Goal: Book appointment/travel/reservation

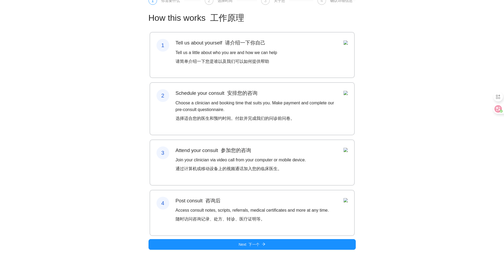
scroll to position [39, 0]
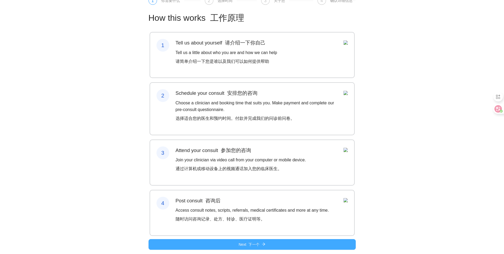
click at [257, 246] on font "下一个" at bounding box center [254, 244] width 11 height 4
click at [199, 243] on button "Next 下一个" at bounding box center [252, 244] width 207 height 11
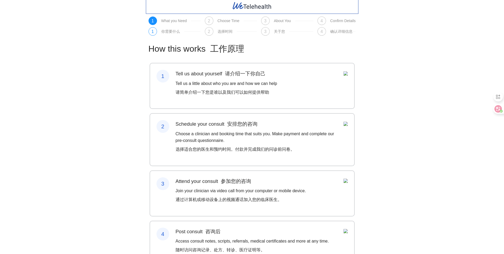
scroll to position [0, 0]
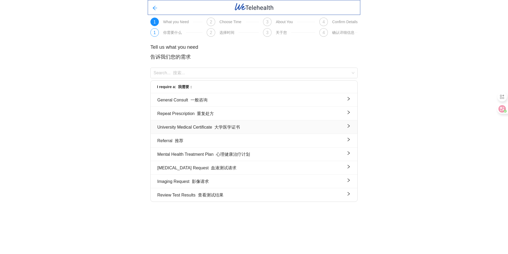
click at [227, 130] on font "大学医学证书" at bounding box center [226, 127] width 28 height 7
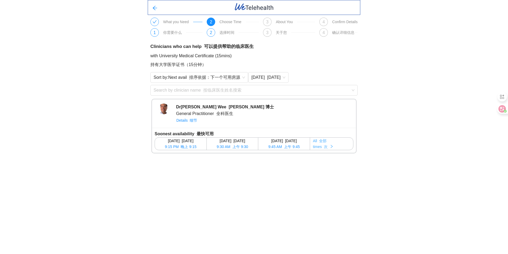
click at [337, 145] on button "All 全部 times 次" at bounding box center [331, 143] width 43 height 12
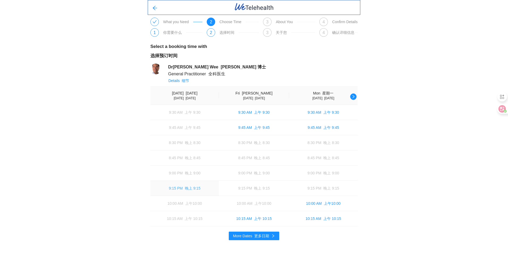
click at [184, 186] on font "button" at bounding box center [184, 188] width 2 height 4
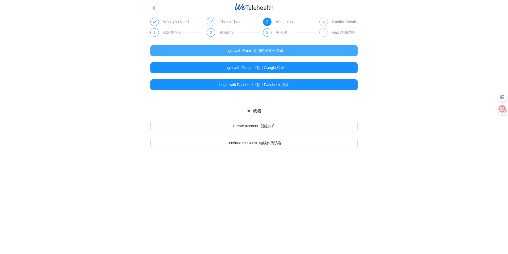
click at [275, 51] on font "使用电子邮件登录" at bounding box center [269, 50] width 30 height 4
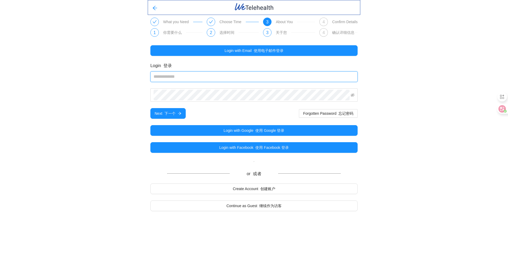
click at [202, 79] on input "email" at bounding box center [253, 76] width 207 height 11
type input "**********"
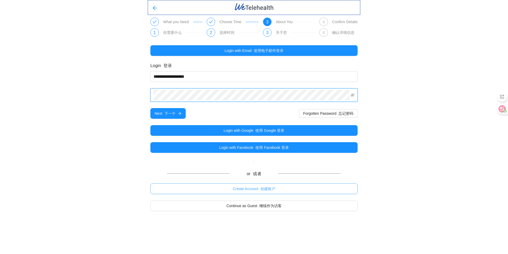
click at [270, 190] on font "创建账户" at bounding box center [267, 188] width 15 height 4
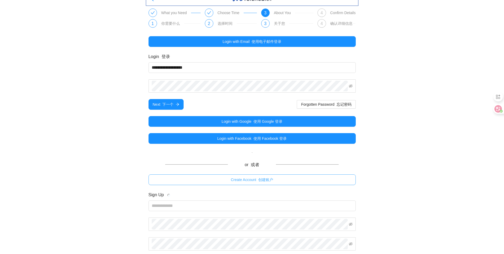
scroll to position [44, 0]
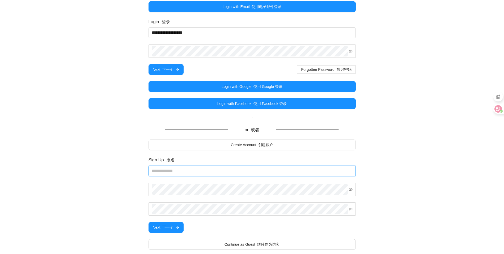
click at [178, 167] on input "email" at bounding box center [252, 170] width 207 height 11
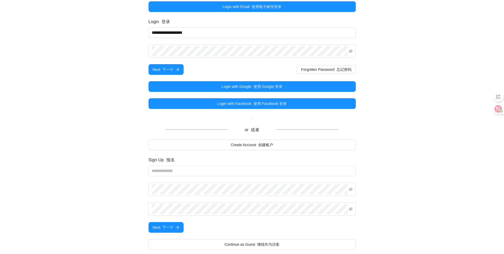
click at [351, 177] on form "Sign Up 报名 Next 下一个" at bounding box center [252, 194] width 207 height 76
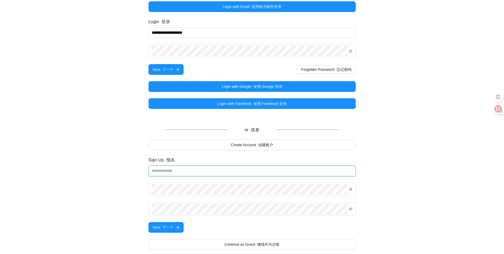
click at [198, 173] on input "email" at bounding box center [252, 170] width 207 height 11
type input "**********"
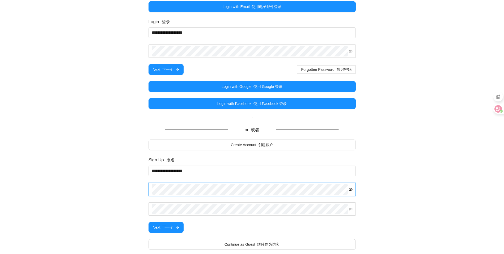
click at [350, 188] on icon "eye-invisible" at bounding box center [351, 189] width 4 height 4
click at [173, 225] on font "下一个" at bounding box center [167, 227] width 11 height 4
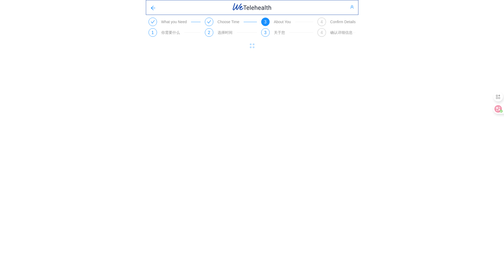
scroll to position [0, 0]
click at [173, 225] on body "What you Need 1 你需要什么 Choose Time 2 选择时间 3 About You 3 关于您 4 Confirm Details 4 …" at bounding box center [254, 127] width 508 height 254
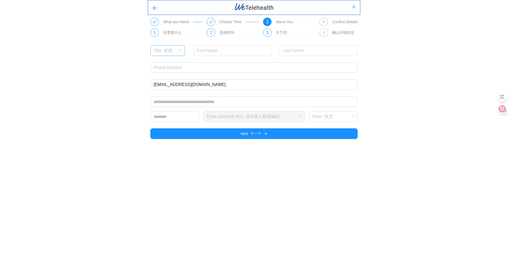
click at [170, 53] on input "search" at bounding box center [166, 49] width 24 height 8
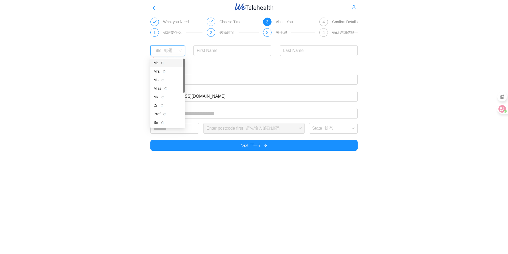
click at [170, 52] on input "search" at bounding box center [166, 49] width 24 height 8
click at [170, 65] on div "Mr 先生" at bounding box center [168, 63] width 28 height 6
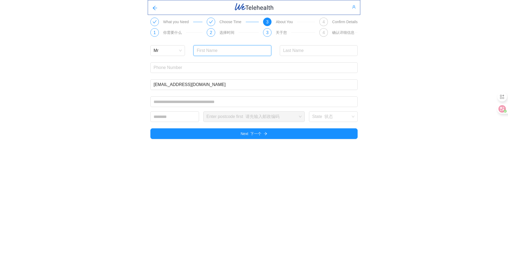
click at [212, 50] on input "text" at bounding box center [233, 50] width 78 height 11
type input "Chengjun"
type input "Yang"
type input "0428866372"
type input "**********"
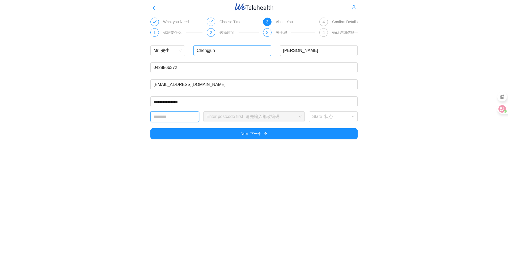
type input "****"
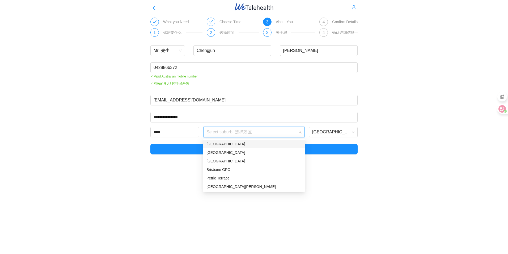
click at [252, 132] on input "search" at bounding box center [252, 131] width 91 height 8
click at [247, 143] on font "布里斯班" at bounding box center [254, 144] width 15 height 4
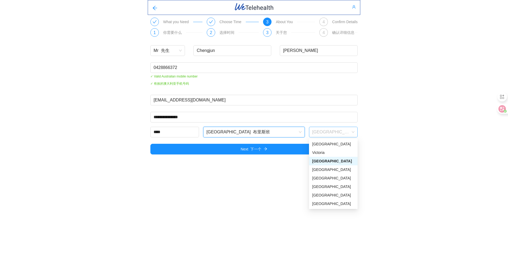
click at [326, 128] on span "Queensland 昆士兰州" at bounding box center [333, 132] width 42 height 8
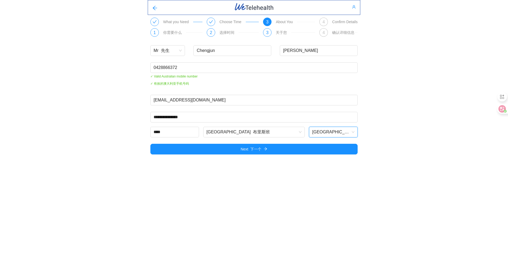
click at [327, 130] on span "Queensland 昆士兰州" at bounding box center [333, 132] width 42 height 8
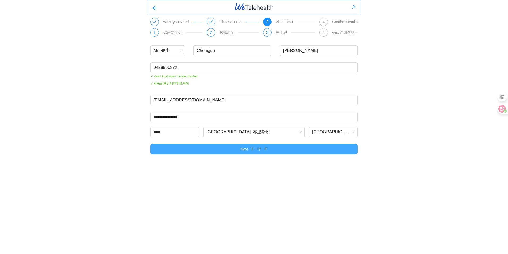
click at [222, 148] on button "Next 下一个" at bounding box center [253, 149] width 207 height 11
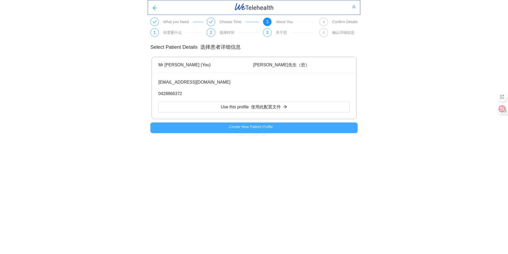
click at [259, 128] on span "Create New Patient Profile 创建新的患者档案" at bounding box center [251, 132] width 44 height 16
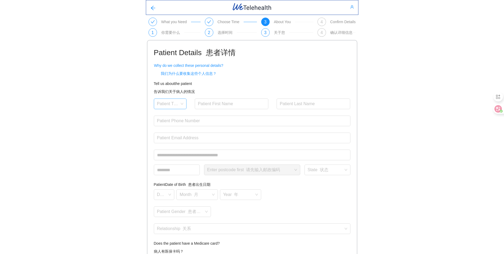
click at [172, 104] on input "search" at bounding box center [168, 103] width 23 height 8
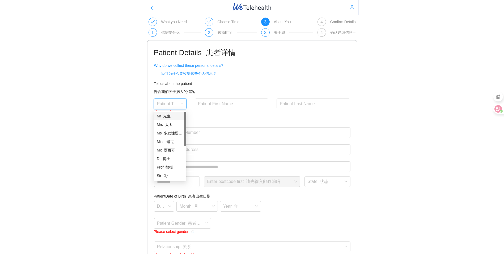
click at [175, 115] on div "Mr 先生" at bounding box center [170, 116] width 26 height 6
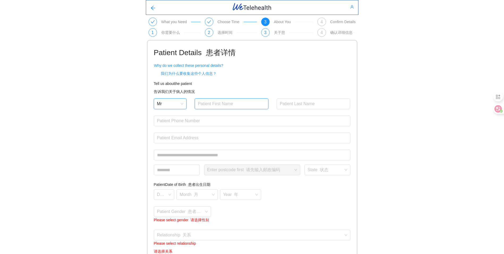
click at [213, 103] on input "text" at bounding box center [232, 103] width 74 height 11
type input "Chengjun"
type input "Yang"
type input "0428866372"
type input "15853636998@163.com"
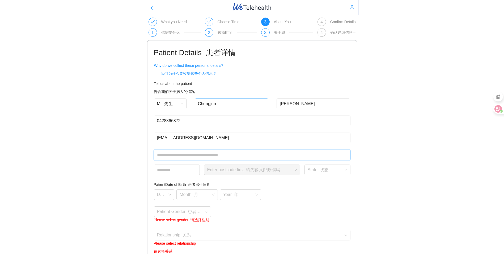
type input "**********"
type input "****"
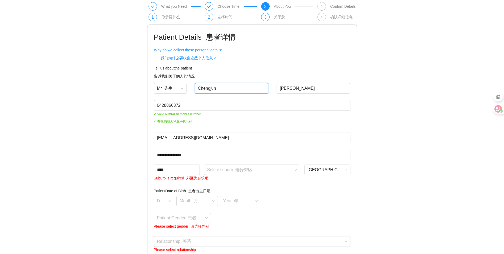
scroll to position [27, 0]
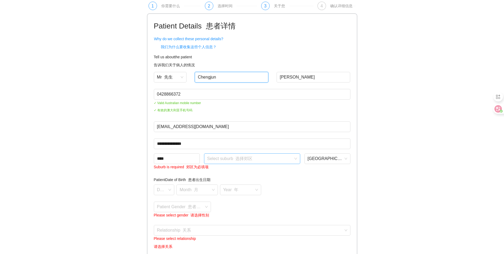
click at [241, 163] on span at bounding box center [250, 158] width 86 height 10
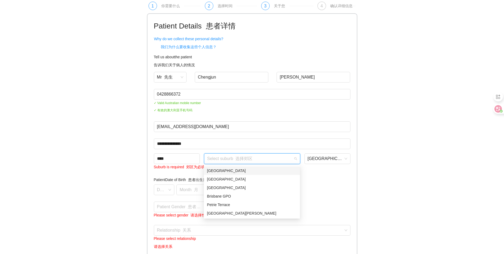
click at [227, 171] on div "Brisbane" at bounding box center [252, 170] width 90 height 6
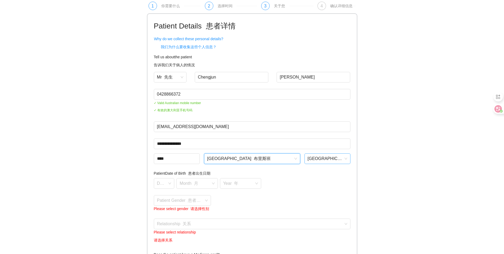
click at [316, 157] on span "Queensland 昆士兰州" at bounding box center [328, 158] width 40 height 8
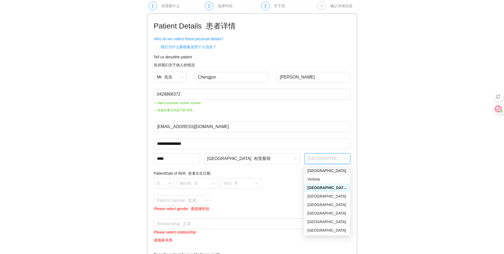
scroll to position [75, 0]
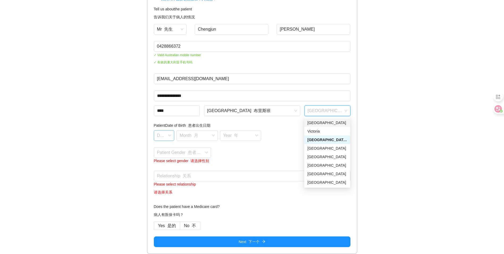
click at [161, 133] on input "search" at bounding box center [162, 134] width 11 height 8
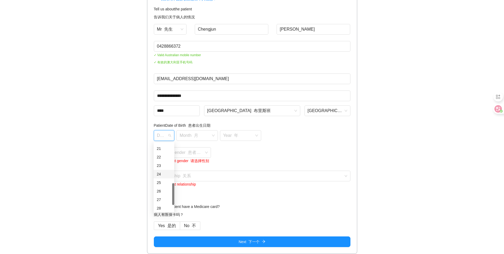
scroll to position [142, 0]
click at [162, 149] on div "18" at bounding box center [164, 149] width 14 height 6
click at [198, 131] on input "search" at bounding box center [195, 134] width 31 height 8
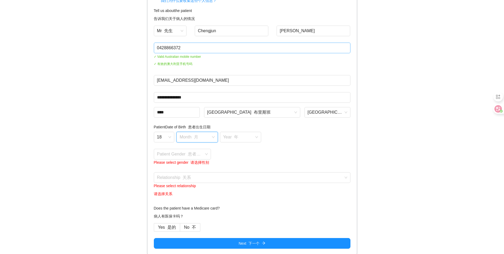
scroll to position [75, 0]
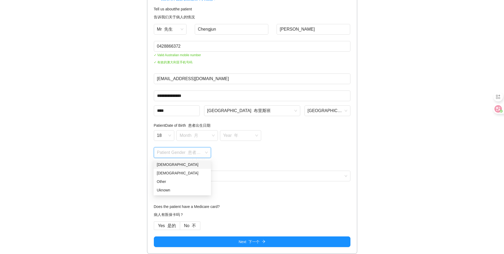
click at [186, 153] on input "search" at bounding box center [180, 151] width 47 height 8
click at [174, 163] on div "Female" at bounding box center [182, 164] width 51 height 6
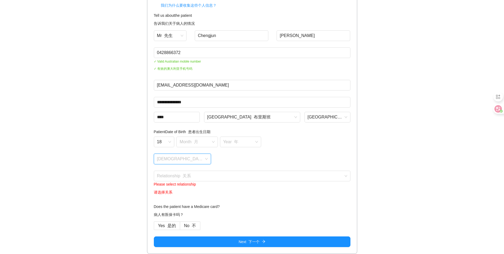
click at [188, 158] on span "Female 女性" at bounding box center [182, 159] width 51 height 8
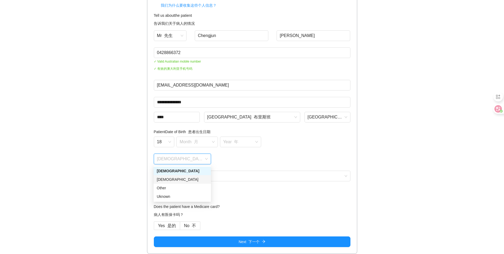
click at [179, 178] on div "Male" at bounding box center [182, 179] width 51 height 6
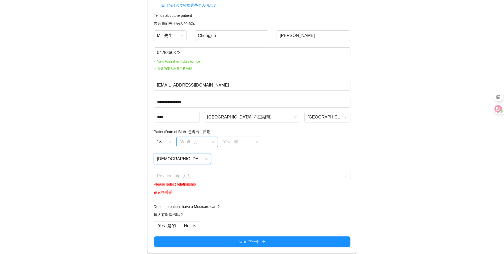
click at [190, 143] on input "search" at bounding box center [195, 141] width 31 height 8
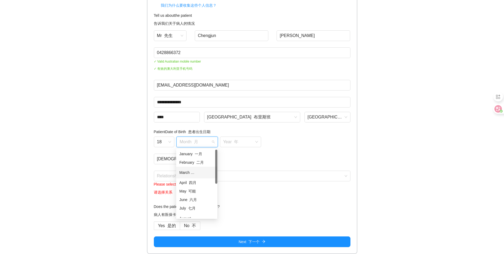
scroll to position [40, 0]
click at [203, 189] on font "九月" at bounding box center [203, 188] width 7 height 4
click at [236, 144] on input "search" at bounding box center [238, 141] width 31 height 8
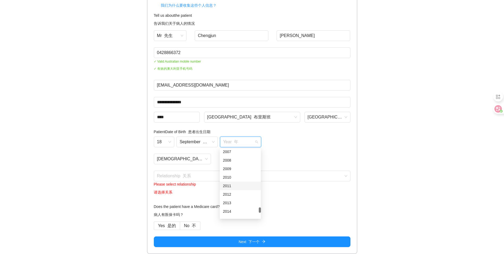
scroll to position [877, 0]
click at [234, 170] on div "2006" at bounding box center [240, 170] width 35 height 6
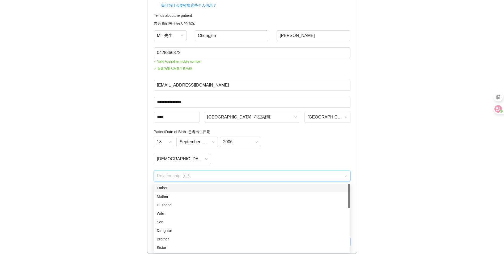
click at [190, 176] on input "search" at bounding box center [250, 175] width 187 height 8
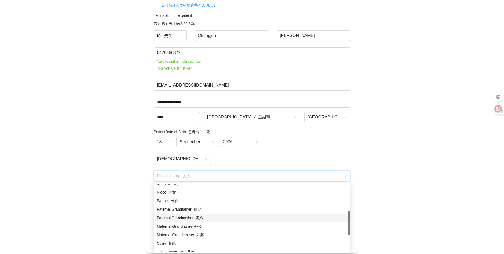
scroll to position [133, 0]
click at [178, 218] on div "Other 其他" at bounding box center [252, 216] width 190 height 6
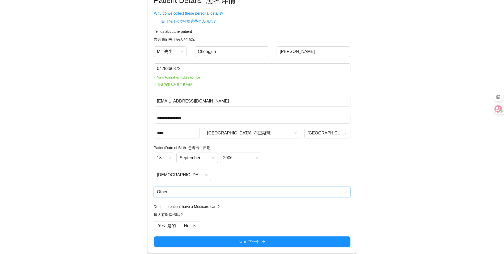
scroll to position [53, 0]
click at [190, 225] on font at bounding box center [191, 225] width 2 height 5
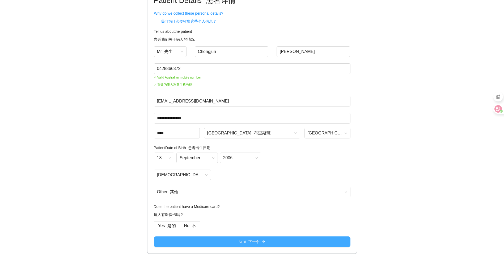
click at [225, 239] on button "Next 下一个" at bounding box center [252, 241] width 197 height 11
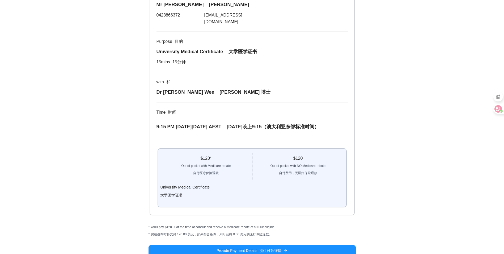
scroll to position [58, 0]
